Goal: Navigation & Orientation: Find specific page/section

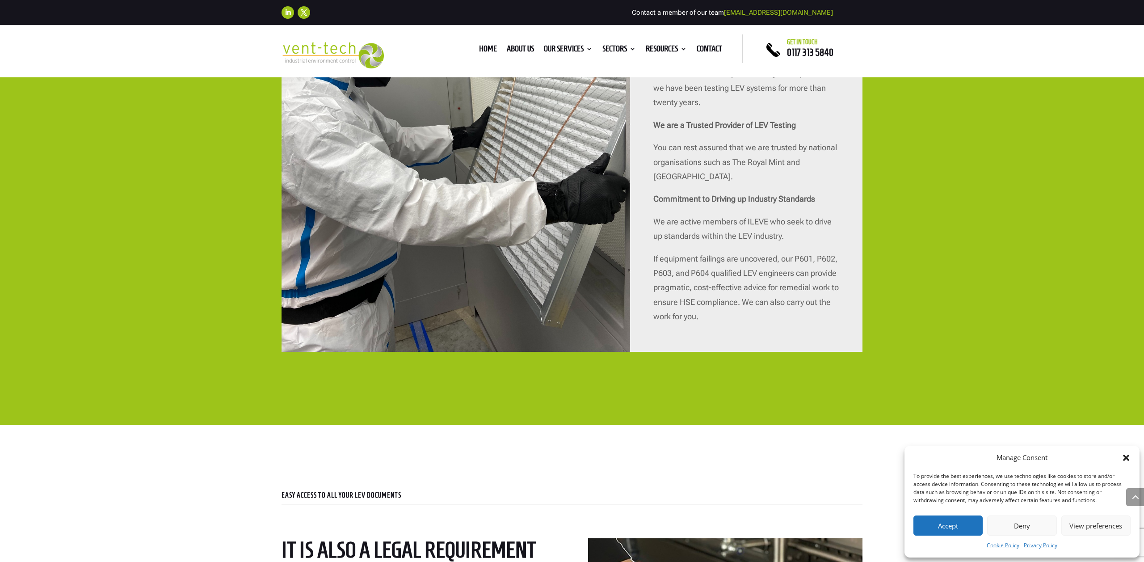
scroll to position [2085, 0]
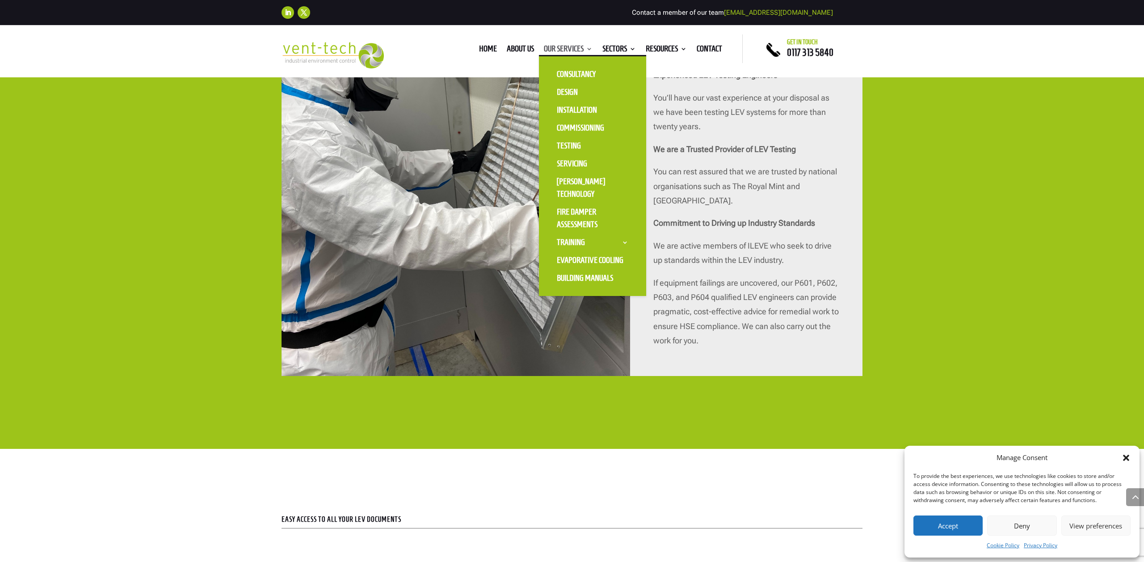
click at [567, 48] on link "Our Services" at bounding box center [568, 51] width 49 height 10
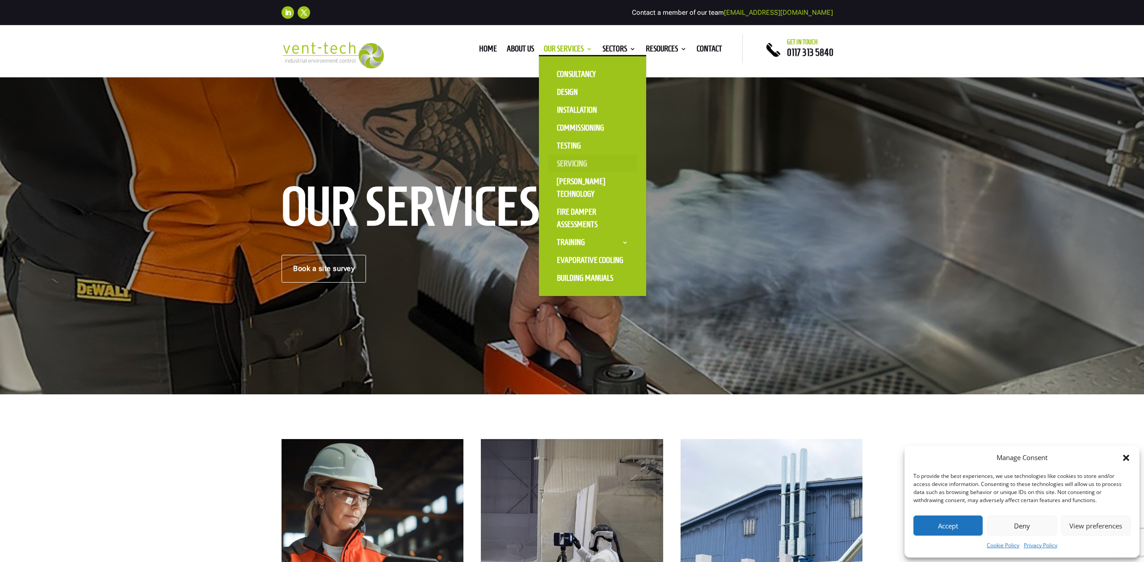
click at [577, 161] on link "Servicing" at bounding box center [592, 164] width 89 height 18
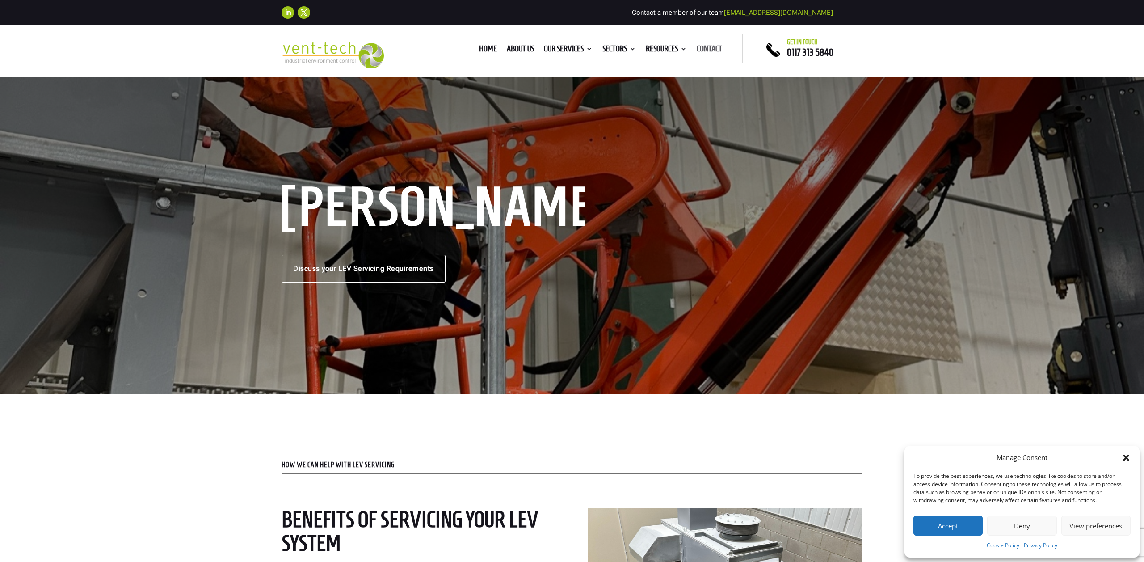
click at [708, 49] on link "Contact" at bounding box center [709, 51] width 25 height 10
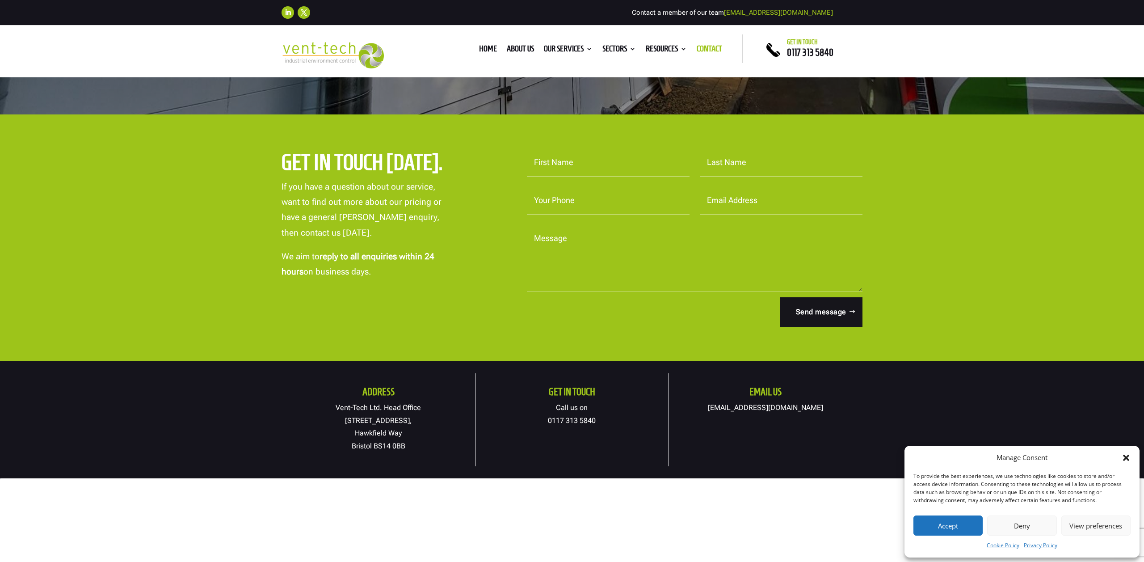
scroll to position [231, 0]
